Goal: Task Accomplishment & Management: Use online tool/utility

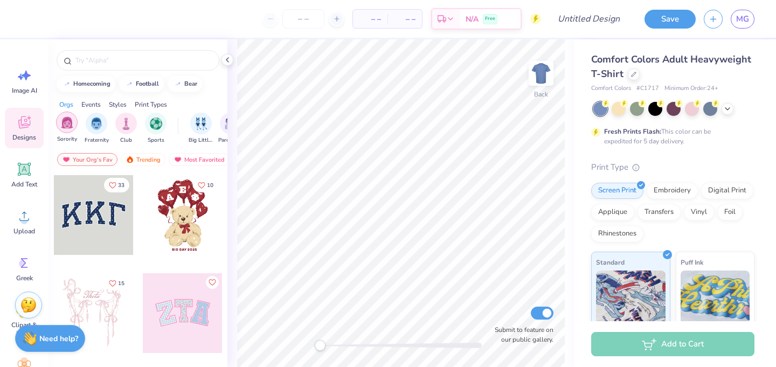
click at [71, 121] on img "filter for Sorority" at bounding box center [67, 122] width 12 height 12
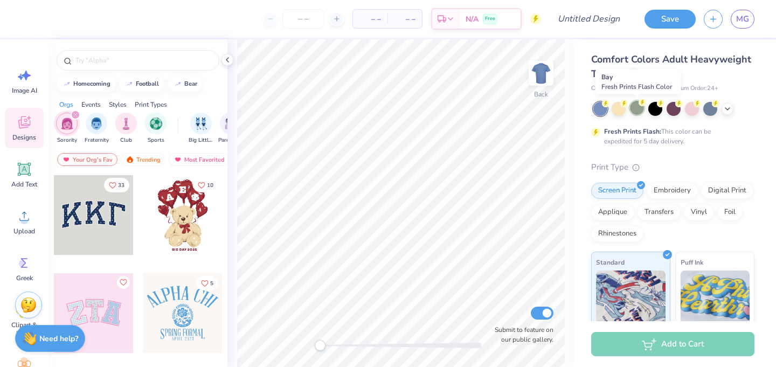
click at [640, 105] on icon at bounding box center [643, 103] width 8 height 8
click at [724, 109] on icon at bounding box center [727, 107] width 9 height 9
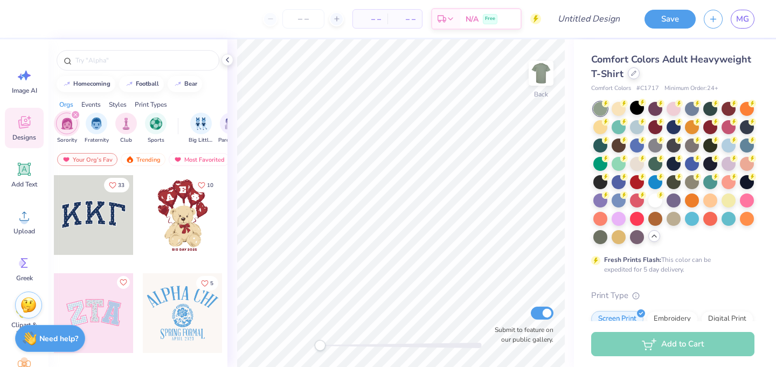
click at [632, 78] on div at bounding box center [634, 73] width 12 height 12
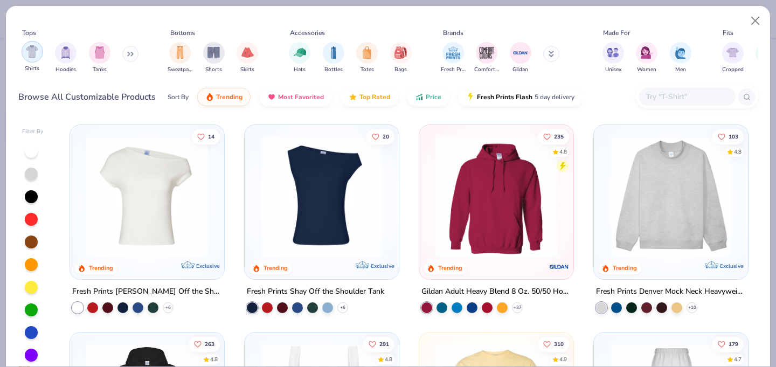
click at [37, 47] on img "filter for Shirts" at bounding box center [32, 51] width 12 height 12
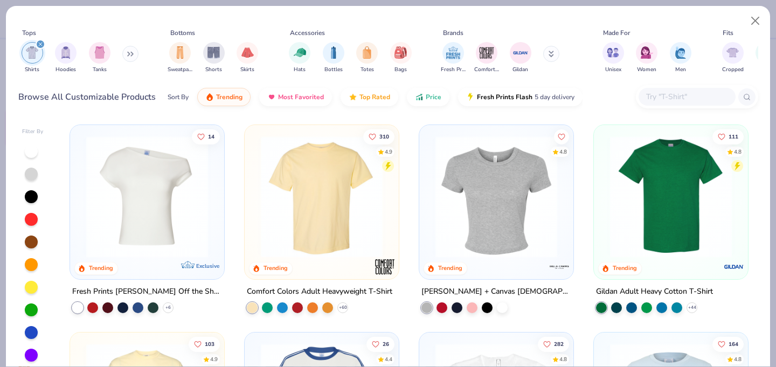
click at [334, 184] on img at bounding box center [321, 197] width 133 height 122
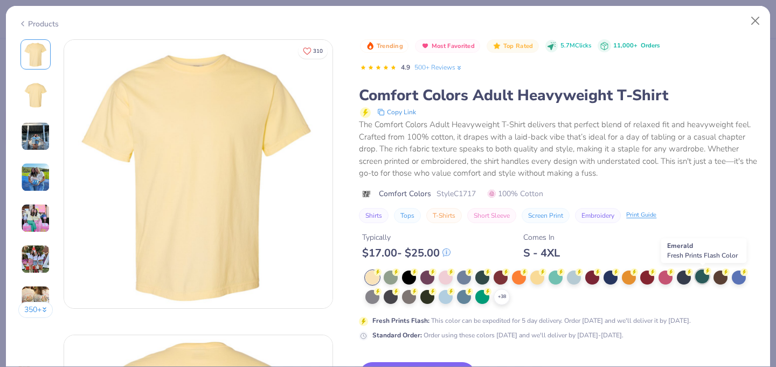
click at [702, 275] on div at bounding box center [702, 277] width 14 height 14
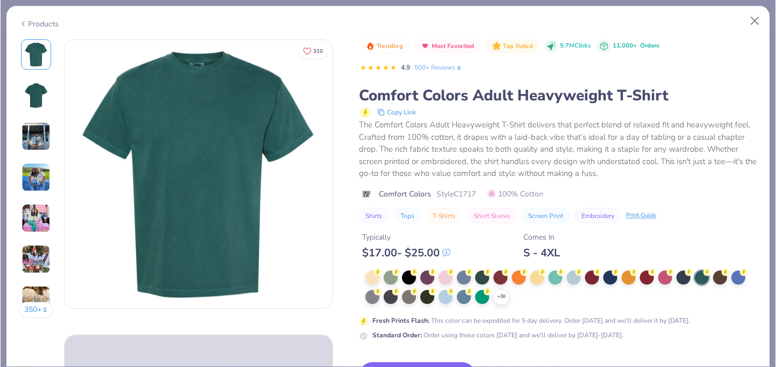
scroll to position [31, 0]
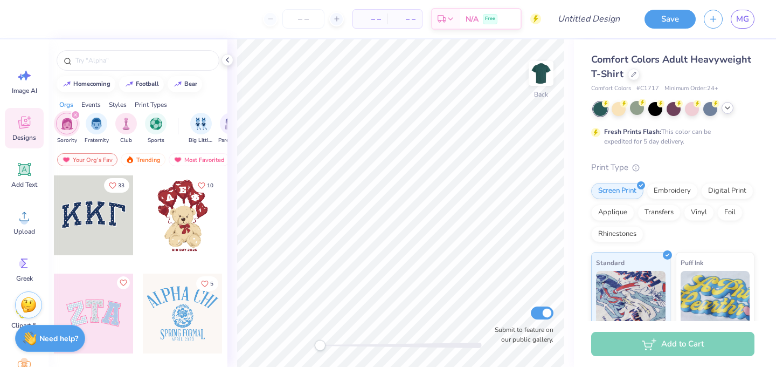
click at [91, 103] on div "Events" at bounding box center [90, 105] width 19 height 10
click at [153, 128] on img "filter for Philanthropy" at bounding box center [156, 122] width 12 height 12
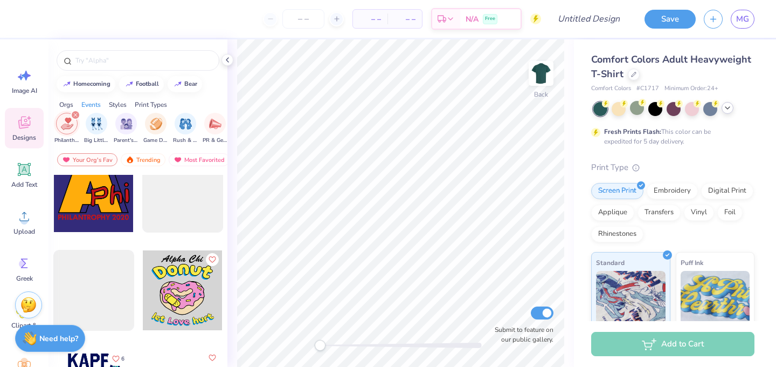
scroll to position [1790, 0]
click at [137, 60] on input "text" at bounding box center [143, 60] width 138 height 11
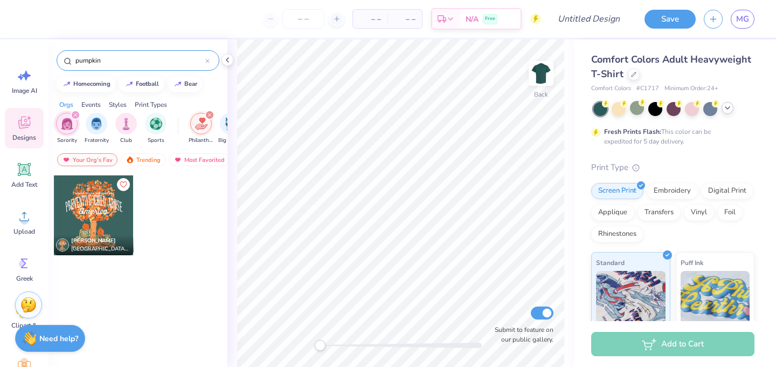
click at [94, 105] on div "Events" at bounding box center [90, 105] width 19 height 10
click at [107, 61] on input "pumpkin" at bounding box center [139, 60] width 131 height 11
click at [107, 62] on input "pumpkin" at bounding box center [139, 60] width 131 height 11
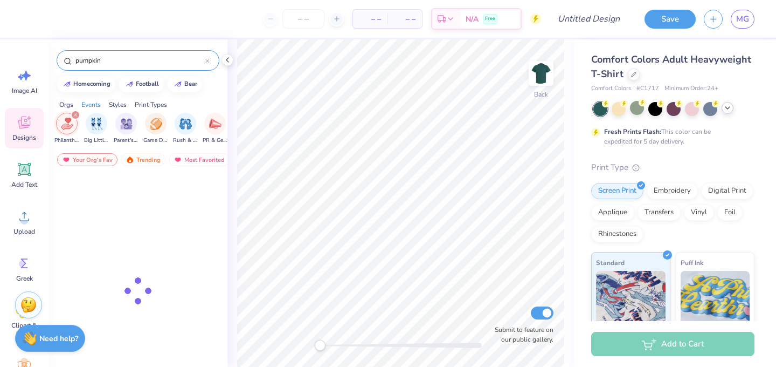
click at [107, 62] on input "pumpkin" at bounding box center [139, 60] width 131 height 11
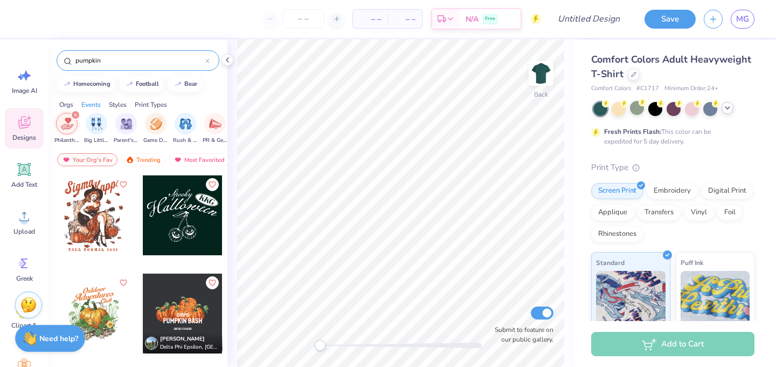
click at [107, 62] on input "pumpkin" at bounding box center [139, 60] width 131 height 11
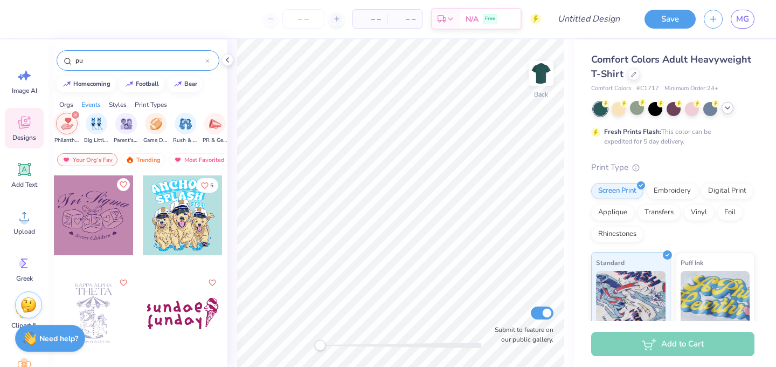
type input "p"
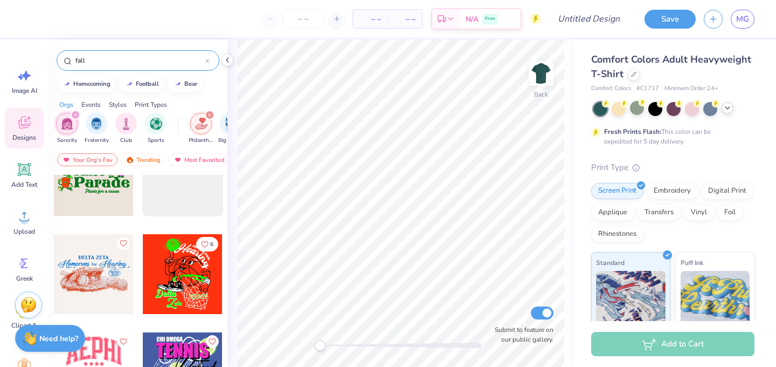
scroll to position [0, 0]
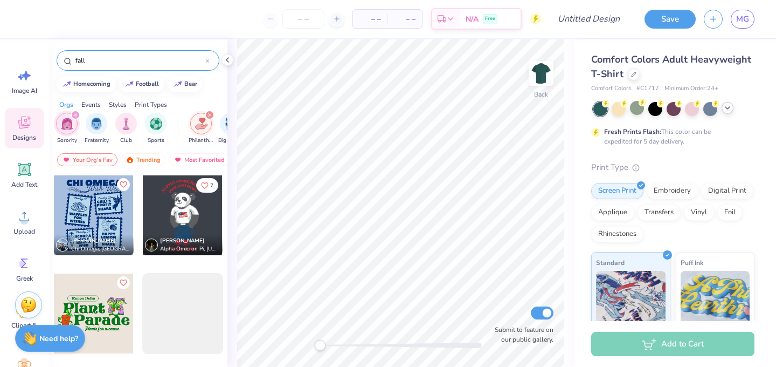
type input "fall"
click at [96, 103] on div "Events" at bounding box center [90, 105] width 19 height 10
click at [91, 61] on input "fall" at bounding box center [139, 60] width 131 height 11
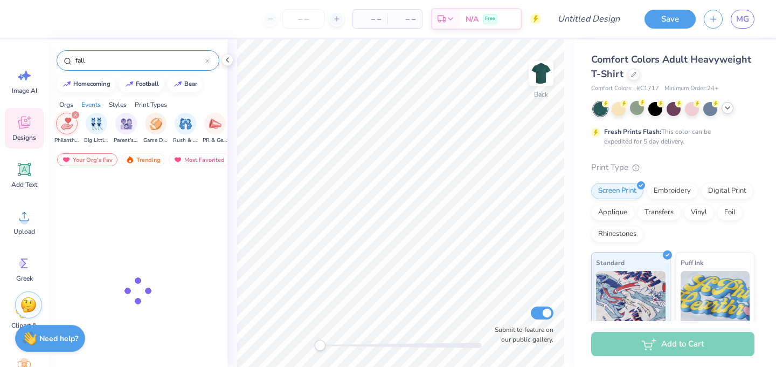
click at [91, 61] on input "fall" at bounding box center [139, 60] width 131 height 11
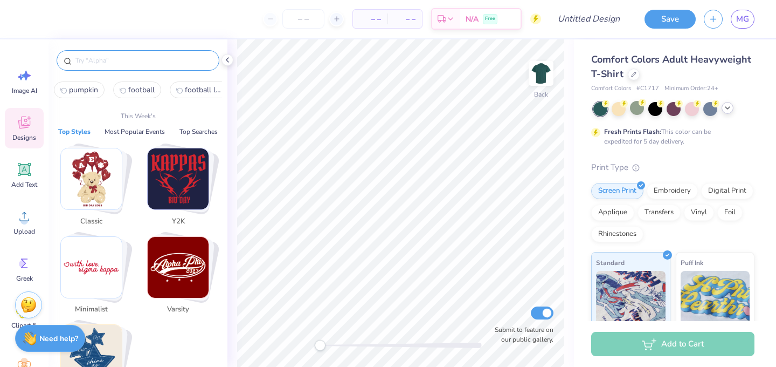
click at [99, 287] on img "Stack Card Button Minimalist" at bounding box center [91, 267] width 61 height 61
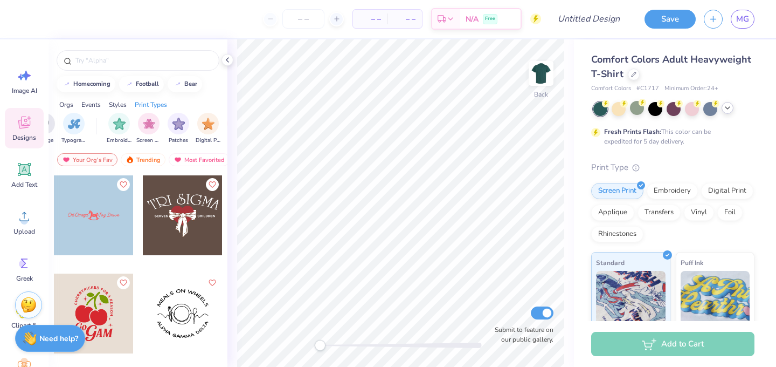
scroll to position [0, 813]
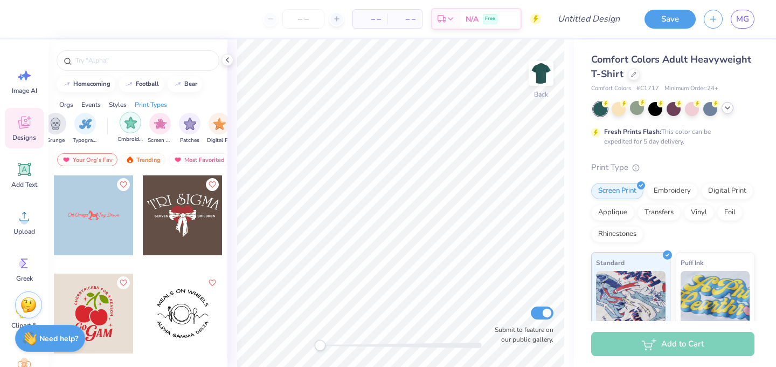
click at [130, 127] on img "filter for Embroidery" at bounding box center [131, 122] width 12 height 12
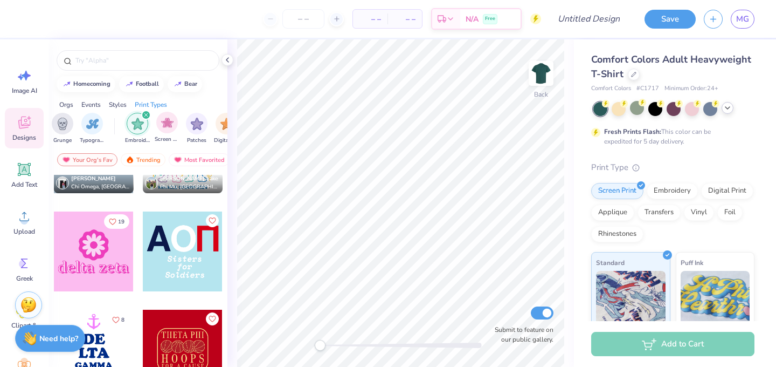
scroll to position [0, 807]
click at [145, 111] on div "filter for Embroidery" at bounding box center [146, 115] width 10 height 10
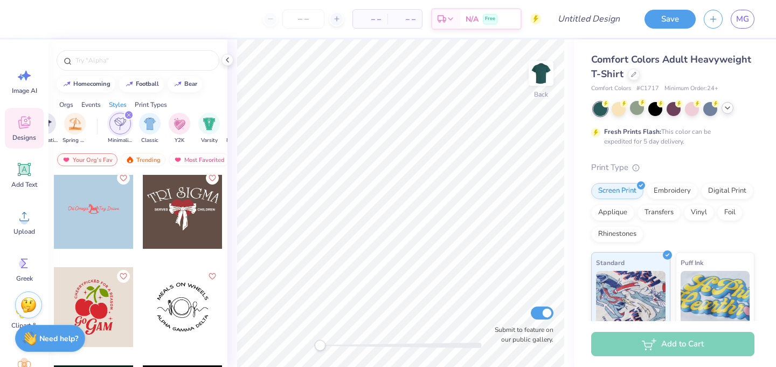
scroll to position [0, 0]
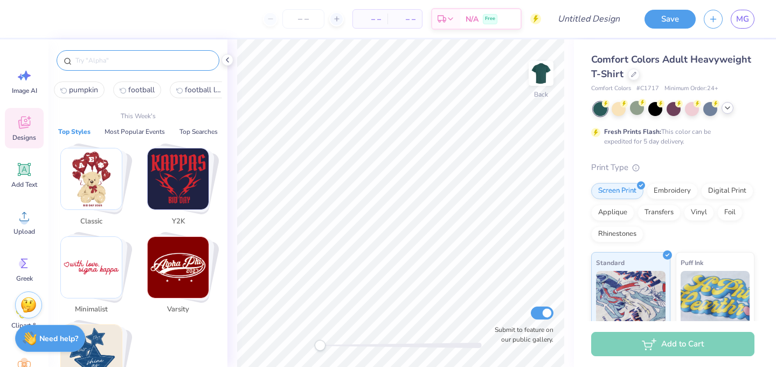
click at [137, 58] on input "text" at bounding box center [143, 60] width 138 height 11
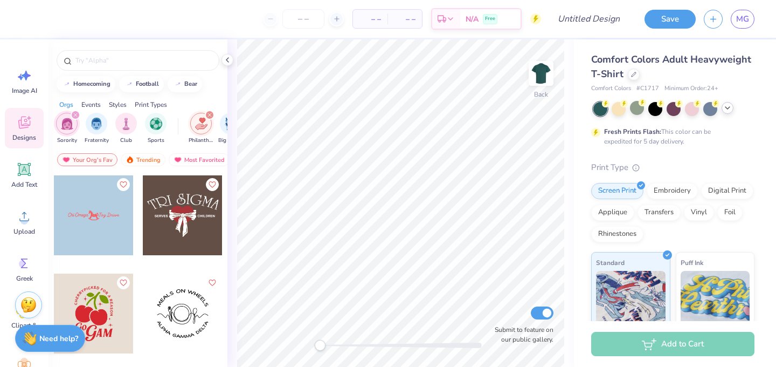
click at [30, 116] on icon at bounding box center [24, 122] width 16 height 16
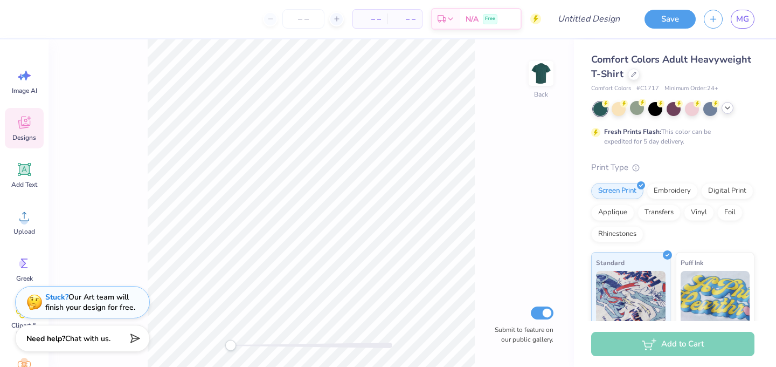
click at [17, 118] on icon at bounding box center [24, 122] width 16 height 16
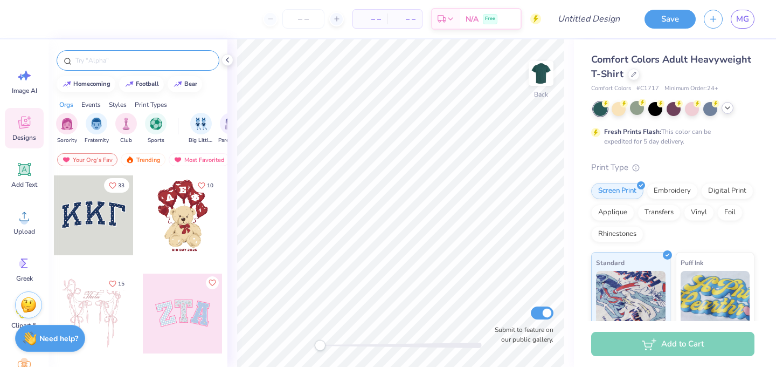
click at [119, 56] on input "text" at bounding box center [143, 60] width 138 height 11
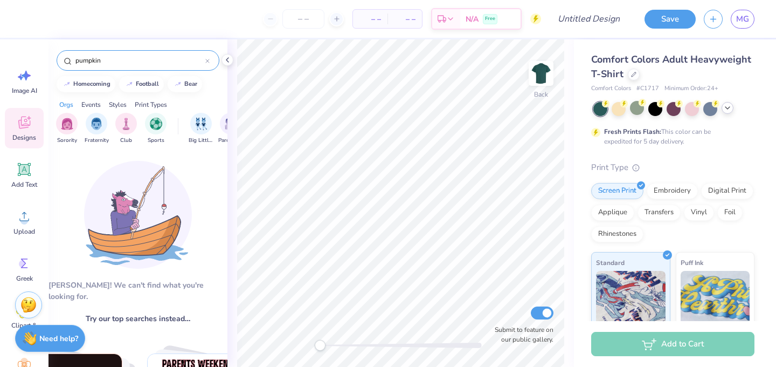
type input "pumpkin"
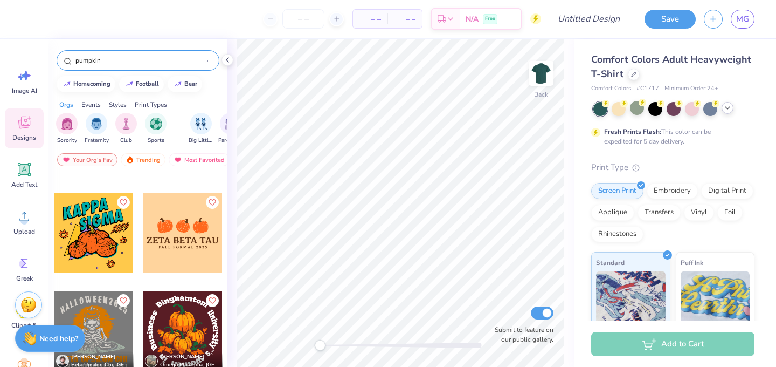
scroll to position [1253, 0]
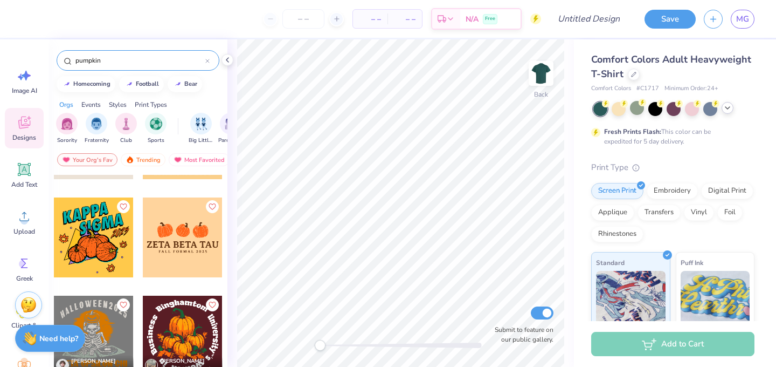
click at [167, 255] on div at bounding box center [183, 237] width 80 height 80
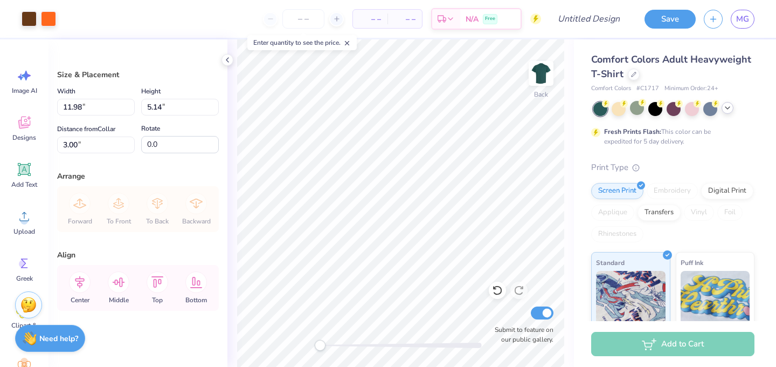
type input "11.98"
type input "5.14"
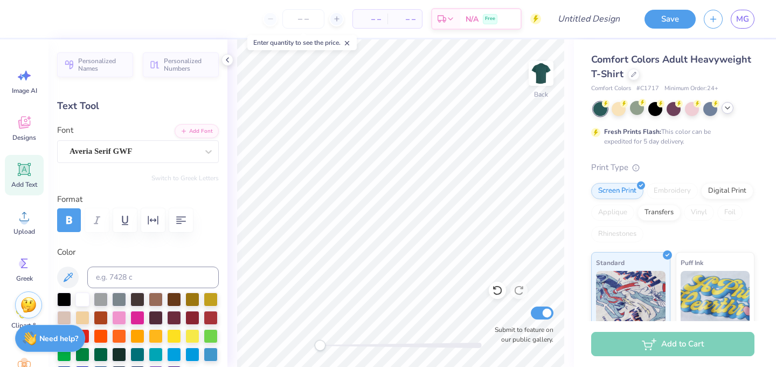
scroll to position [0, 4]
type textarea "DELTA PHI EPSILON"
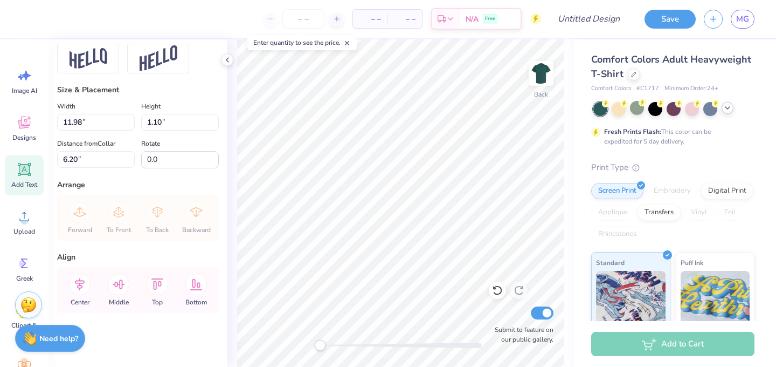
scroll to position [0, 3]
type input "14.15"
type input "1.02"
type input "6.32"
type input "12.55"
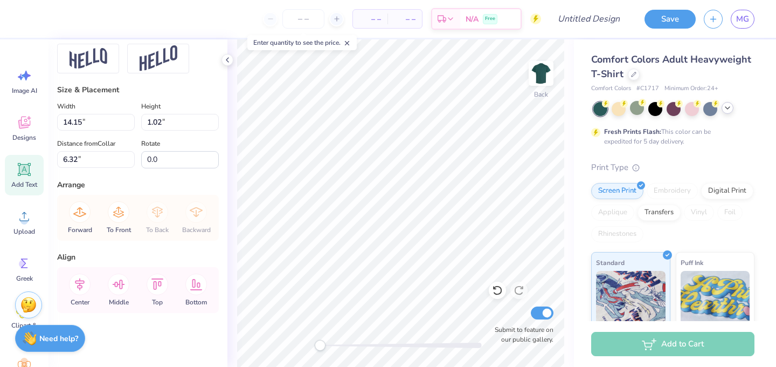
type input "0.91"
type input "6.88"
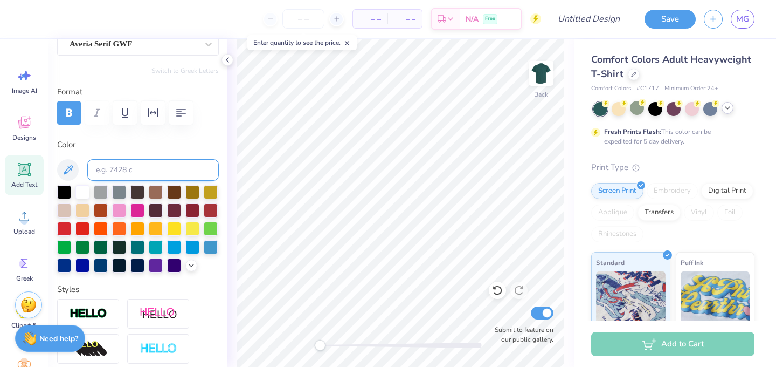
scroll to position [113, 0]
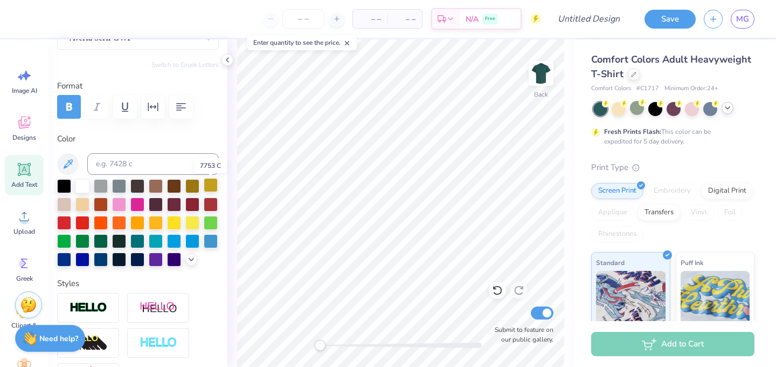
click at [214, 185] on div at bounding box center [211, 185] width 14 height 14
click at [178, 224] on div at bounding box center [174, 222] width 14 height 14
click at [80, 201] on div at bounding box center [82, 203] width 14 height 14
type input "8.07"
type input "0.47"
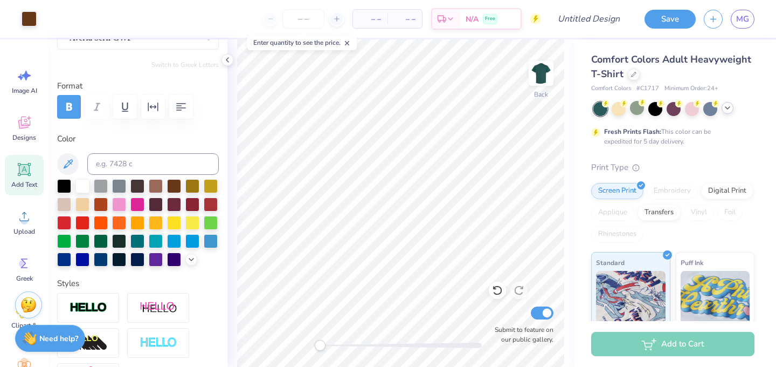
type input "7.67"
type textarea "Supporting CFF 2025"
type input "8.70"
type input "0.58"
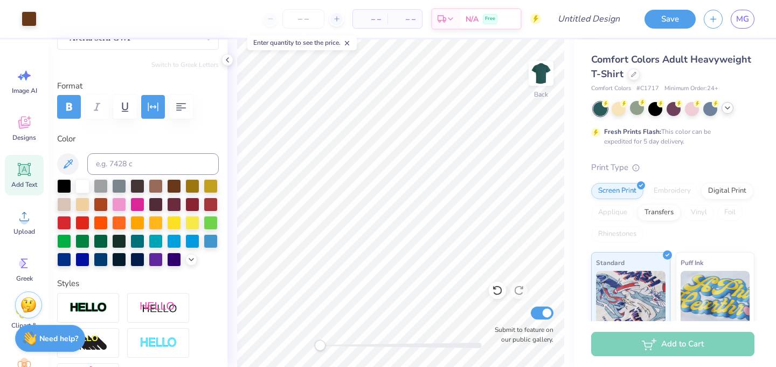
type input "7.65"
click at [82, 206] on div at bounding box center [82, 203] width 14 height 14
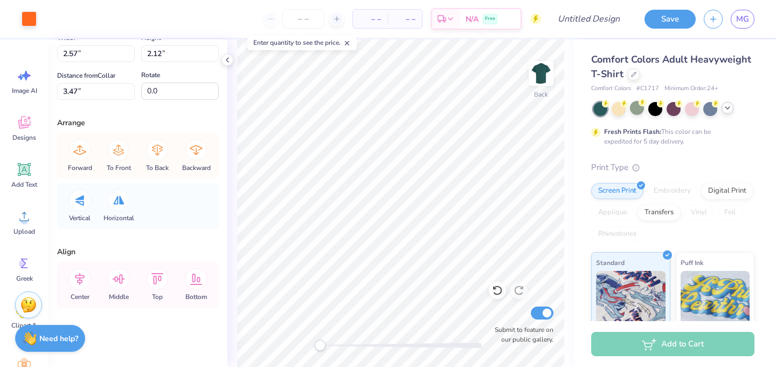
scroll to position [0, 0]
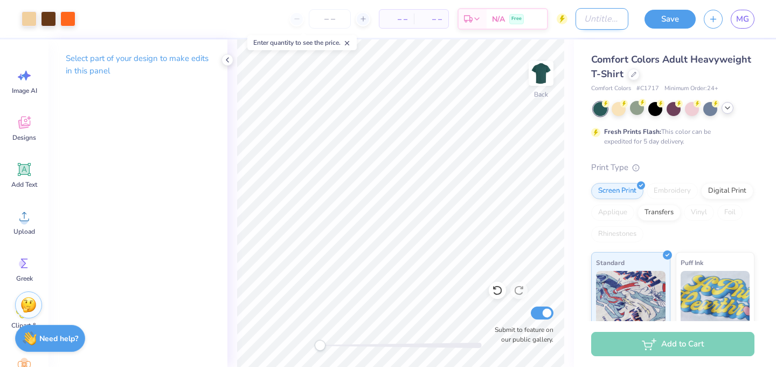
click at [584, 24] on input "Design Title" at bounding box center [602, 19] width 53 height 22
type input "philo"
click at [668, 18] on button "Save" at bounding box center [670, 17] width 51 height 19
click at [231, 59] on icon at bounding box center [227, 60] width 9 height 9
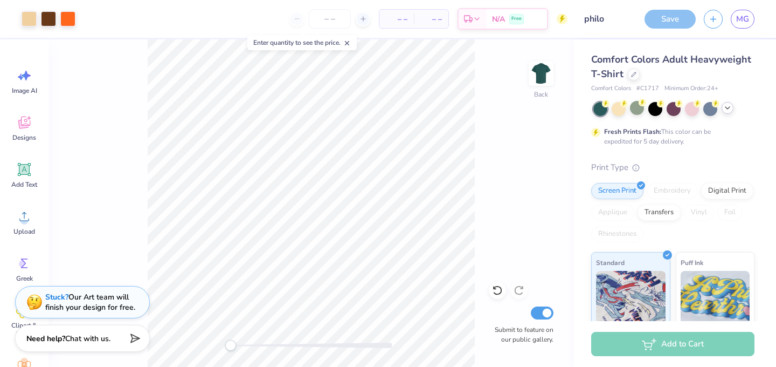
click at [664, 22] on div "Save" at bounding box center [670, 19] width 51 height 19
click at [336, 22] on input "number" at bounding box center [330, 18] width 42 height 19
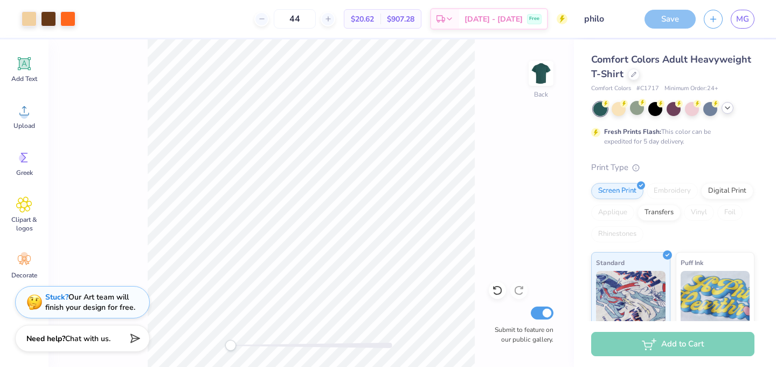
type input "44"
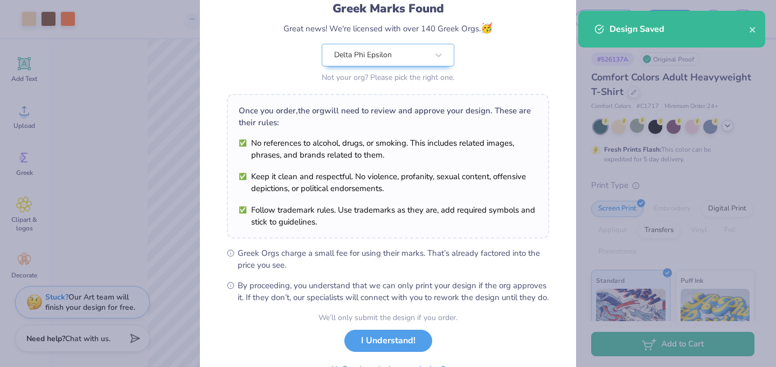
scroll to position [139, 0]
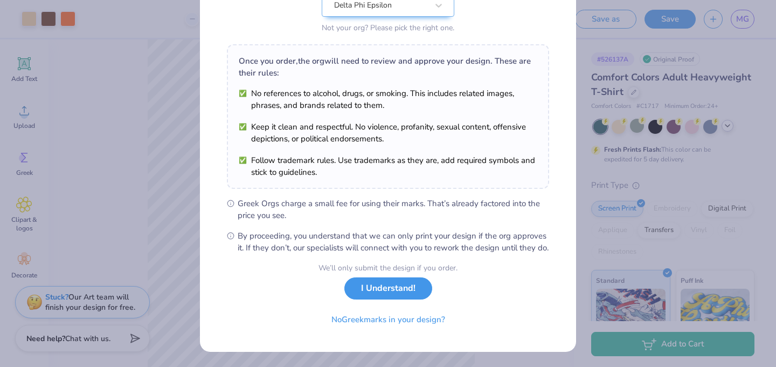
click at [392, 298] on button "I Understand!" at bounding box center [388, 288] width 88 height 22
